Goal: Task Accomplishment & Management: Use online tool/utility

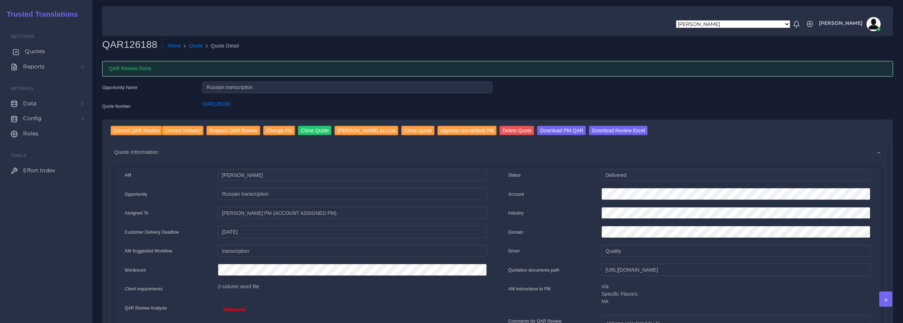
click at [37, 51] on span "Quotes" at bounding box center [35, 52] width 20 height 8
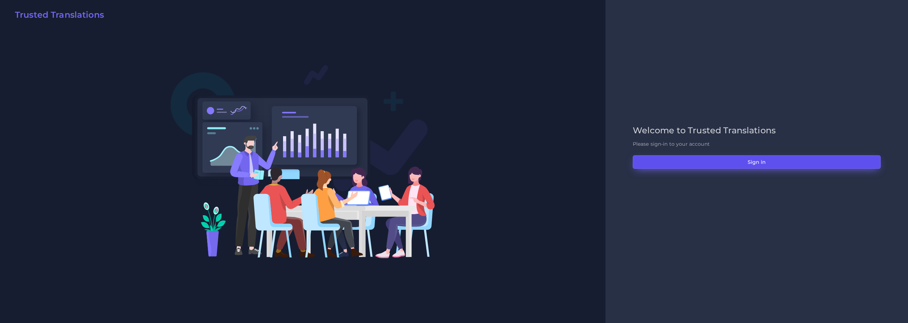
click at [762, 162] on button "Sign in" at bounding box center [757, 161] width 248 height 13
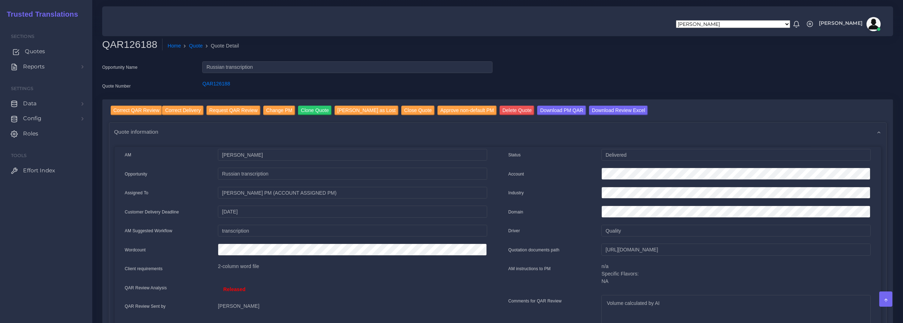
click at [28, 47] on link "Quotes" at bounding box center [46, 51] width 82 height 15
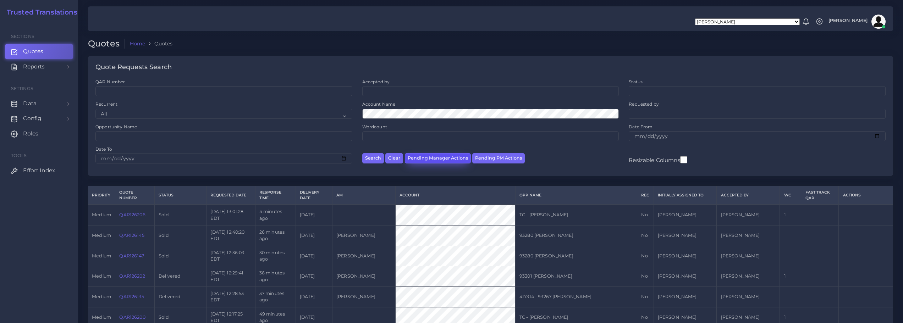
click at [423, 155] on button "Pending Manager Actions" at bounding box center [438, 158] width 66 height 10
select select "awaiting_manager_initial_review"
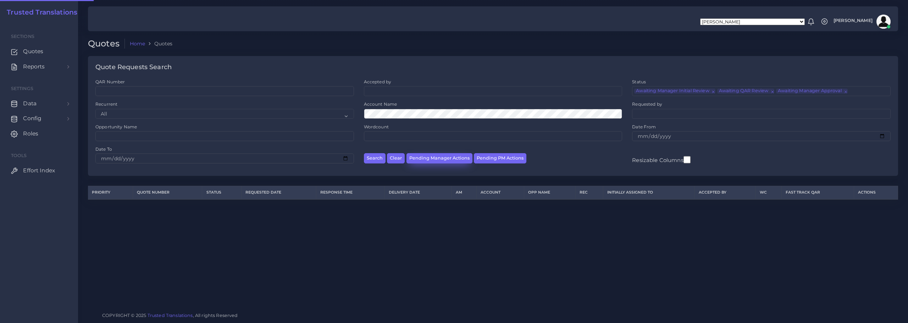
scroll to position [17, 0]
click at [438, 156] on button "Pending Manager Actions" at bounding box center [440, 158] width 66 height 10
select select "awaiting_manager_initial_review"
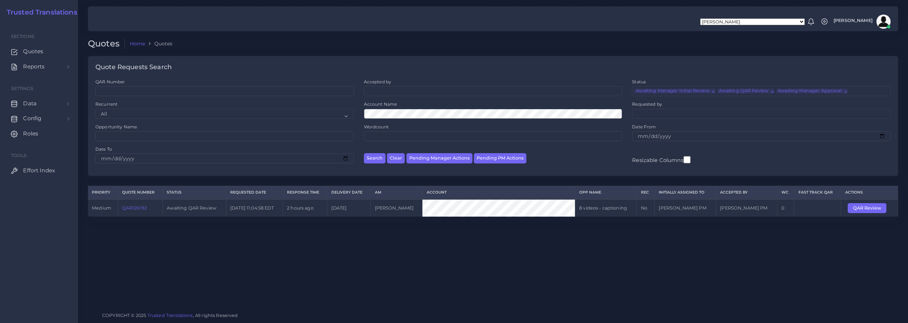
click at [132, 208] on link "QAR126192" at bounding box center [134, 207] width 25 height 5
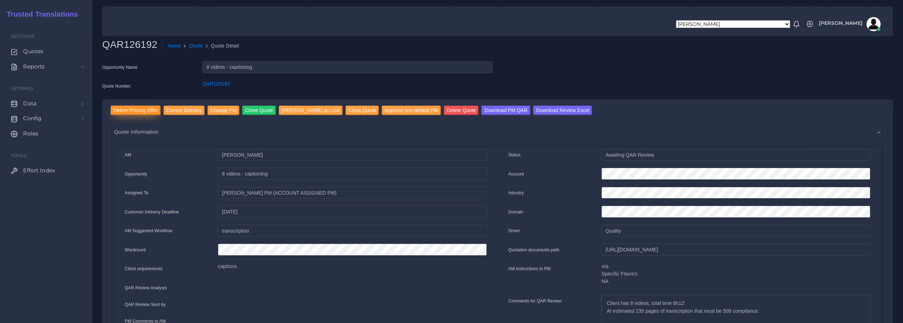
click at [138, 110] on input "Deliver Pricing Offer" at bounding box center [136, 111] width 50 height 10
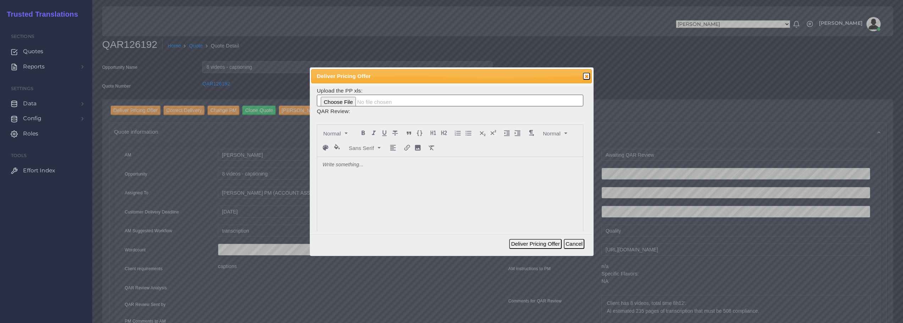
click at [396, 172] on div at bounding box center [450, 210] width 266 height 106
click at [542, 243] on button "Deliver Pricing Offer" at bounding box center [535, 244] width 52 height 10
